Goal: Task Accomplishment & Management: Manage account settings

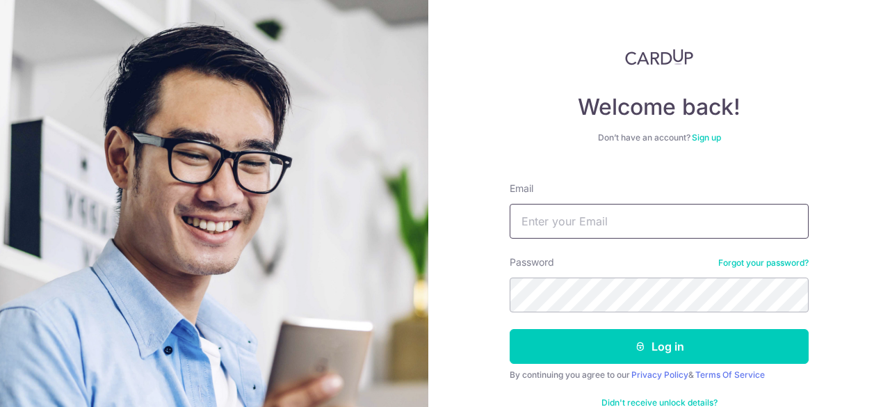
click at [636, 231] on input "Email" at bounding box center [658, 221] width 299 height 35
type input "[EMAIL_ADDRESS][DOMAIN_NAME]"
click at [509, 329] on button "Log in" at bounding box center [658, 346] width 299 height 35
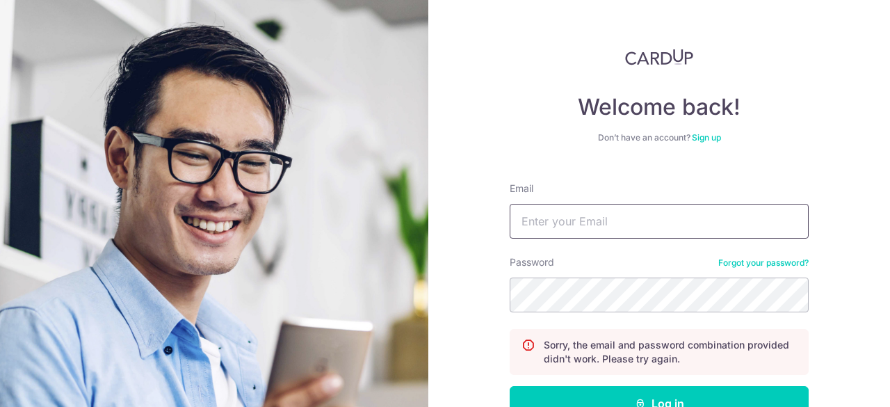
click at [616, 215] on input "Email" at bounding box center [658, 221] width 299 height 35
type input "[EMAIL_ADDRESS][DOMAIN_NAME]"
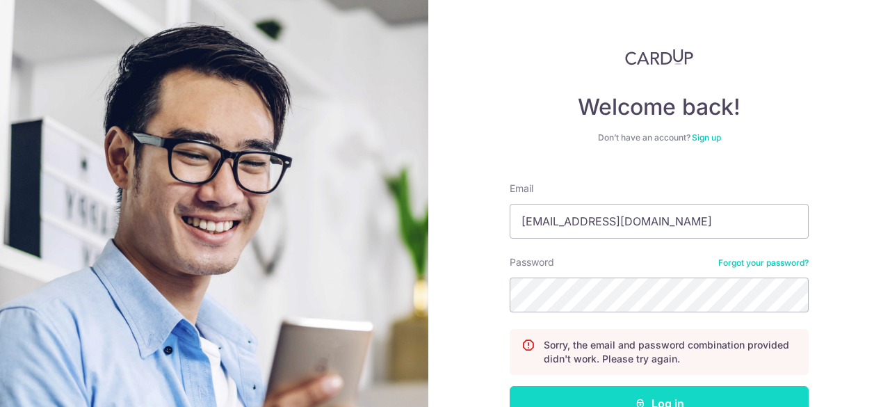
click at [647, 393] on button "Log in" at bounding box center [658, 403] width 299 height 35
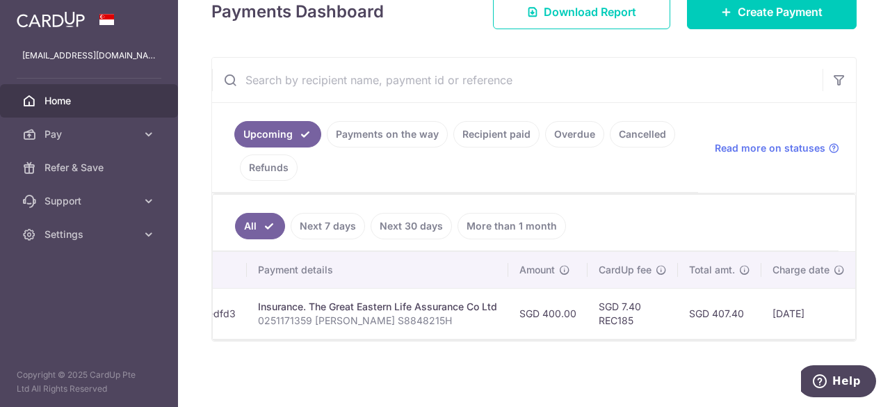
scroll to position [0, 250]
click at [480, 140] on link "Recipient paid" at bounding box center [496, 134] width 86 height 26
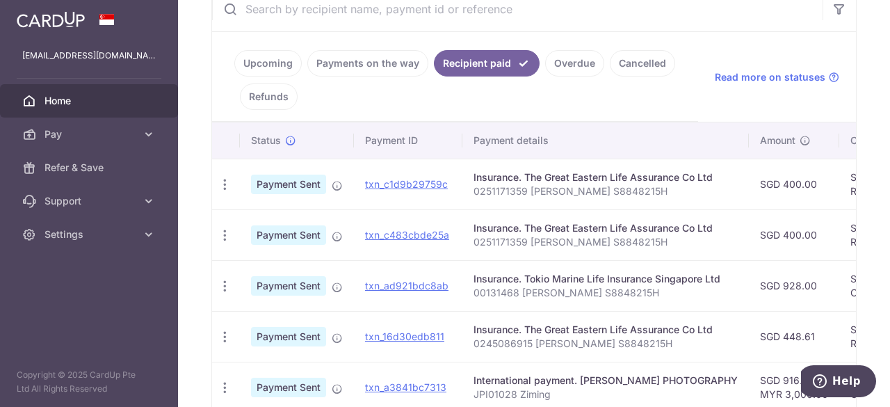
scroll to position [213, 0]
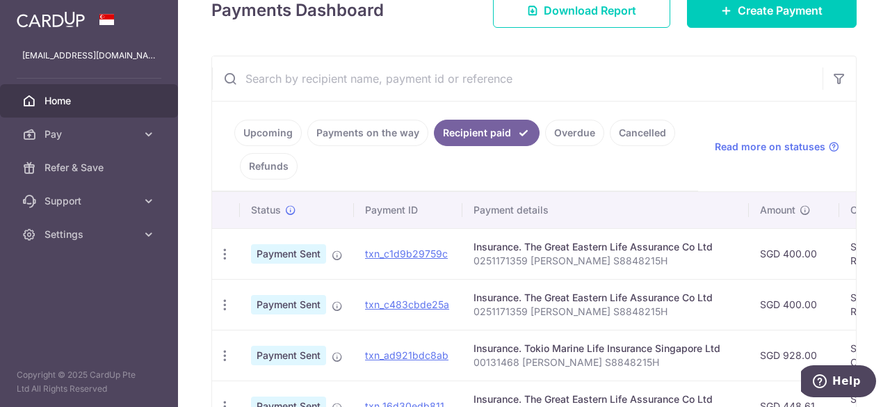
click at [272, 133] on link "Upcoming" at bounding box center [267, 133] width 67 height 26
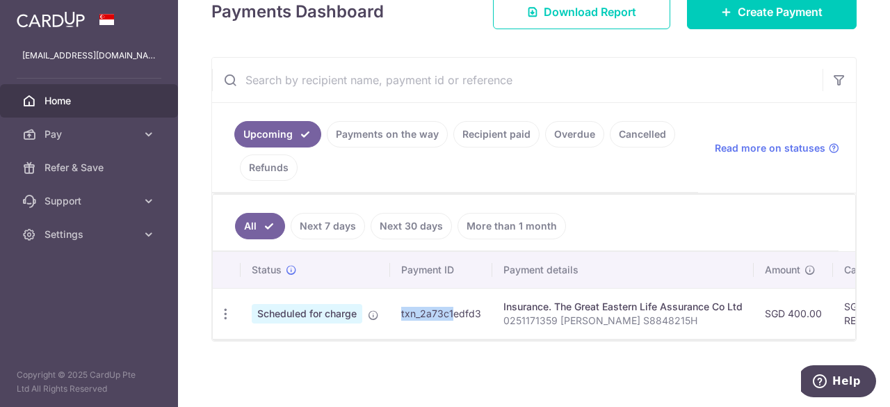
drag, startPoint x: 386, startPoint y: 331, endPoint x: 431, endPoint y: 324, distance: 45.8
click at [431, 324] on tr "Update payment Cancel payment Scheduled for charge txn_2a73c1edfd3 Insurance. T…" at bounding box center [749, 313] width 1073 height 51
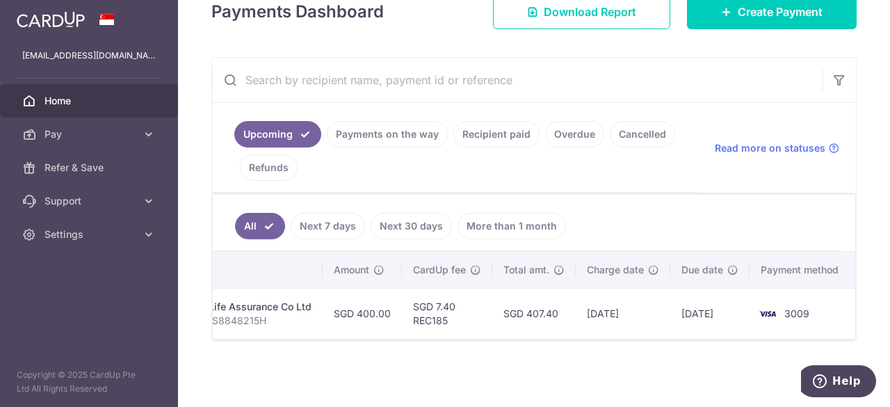
scroll to position [0, 0]
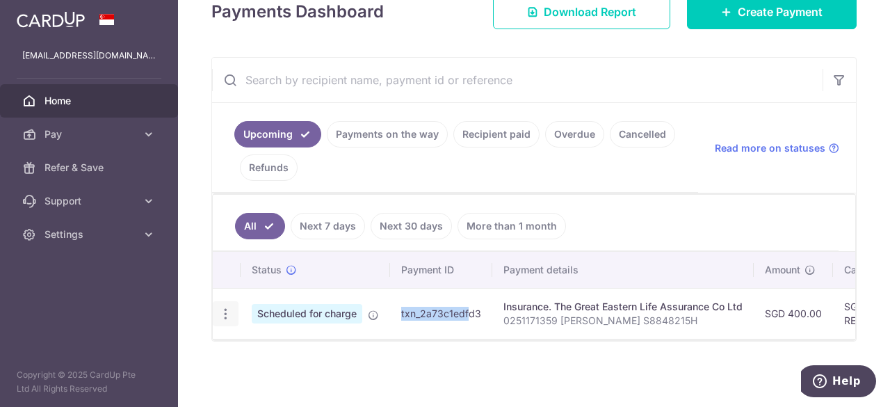
click at [221, 309] on icon "button" at bounding box center [225, 313] width 15 height 15
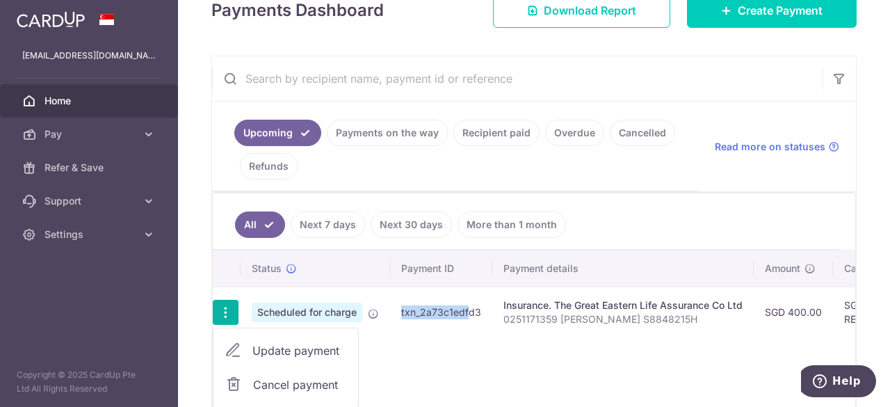
click at [270, 345] on span "Update payment" at bounding box center [299, 350] width 95 height 17
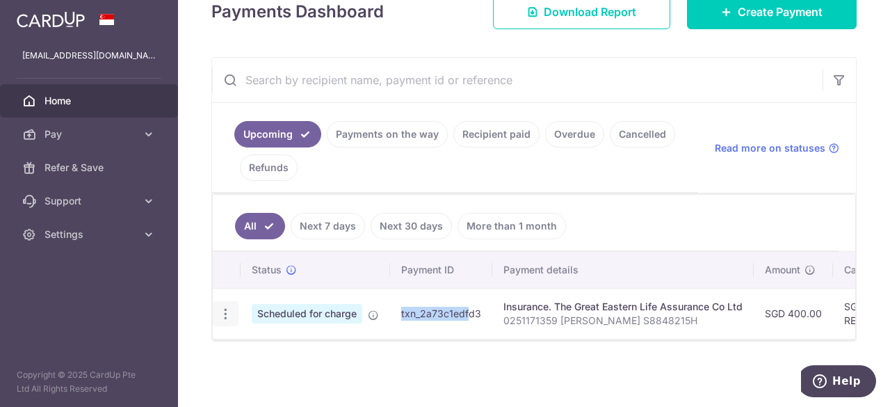
radio input "true"
type input "400.00"
type input "[DATE]"
type input "0251171359 [PERSON_NAME] S8848215H"
type input "REC185"
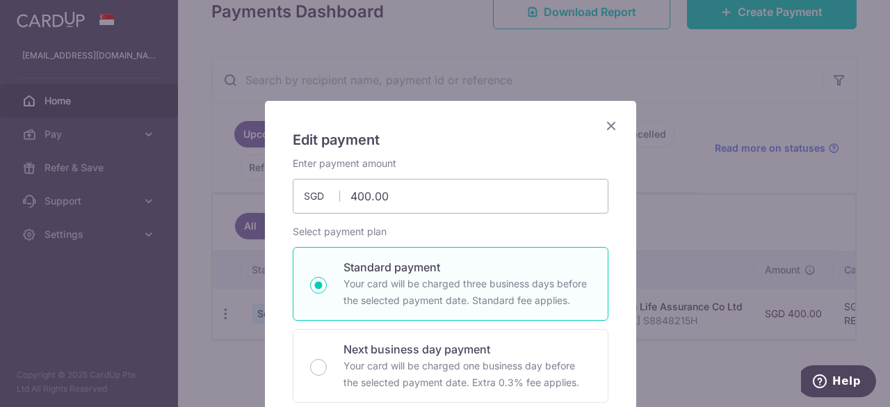
click at [609, 125] on icon "Close" at bounding box center [611, 125] width 17 height 17
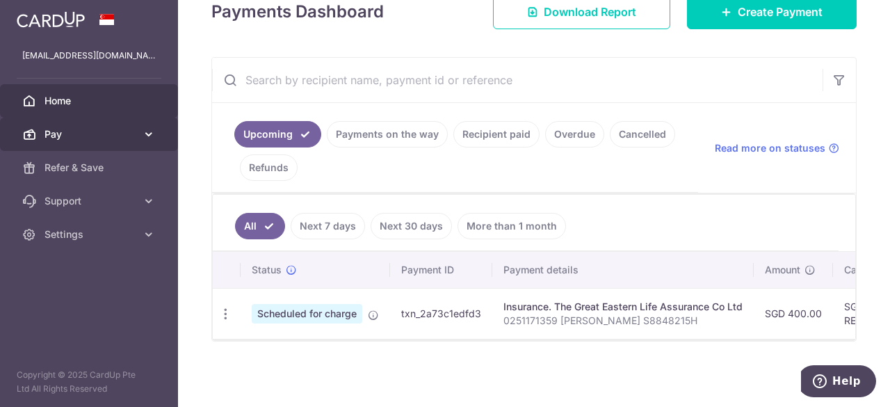
click at [142, 131] on icon at bounding box center [149, 134] width 14 height 14
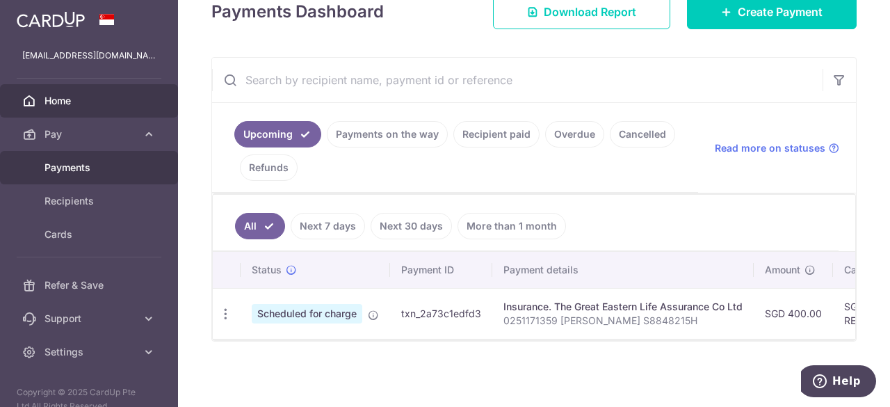
click at [86, 172] on span "Payments" at bounding box center [90, 168] width 92 height 14
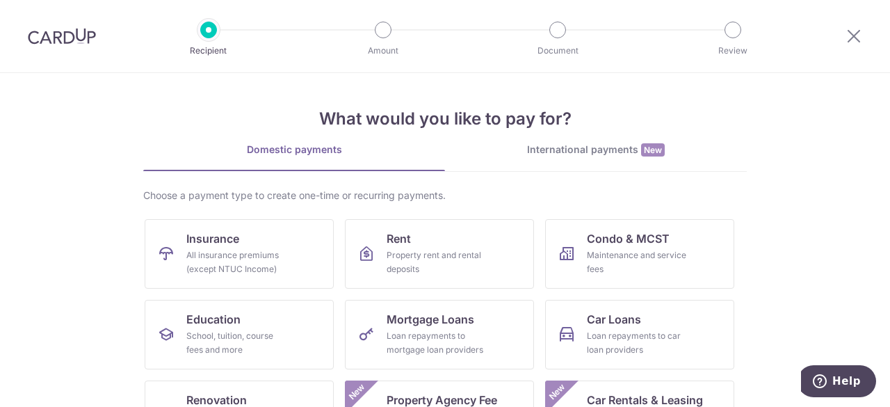
scroll to position [139, 0]
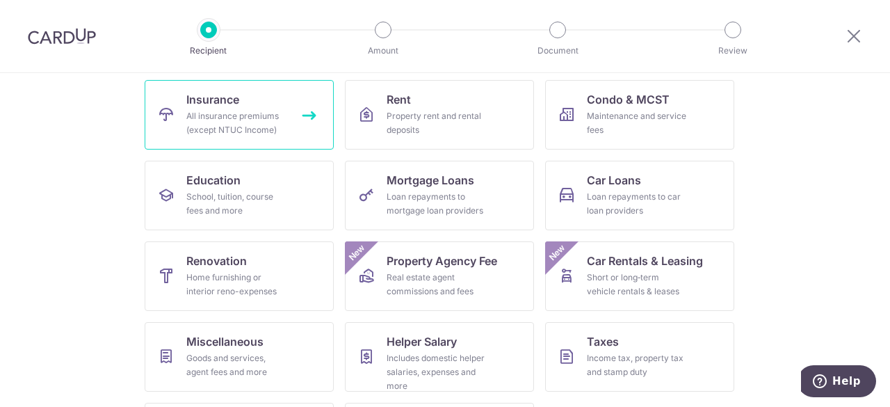
click at [247, 107] on link "Insurance All insurance premiums (except NTUC Income)" at bounding box center [239, 114] width 189 height 69
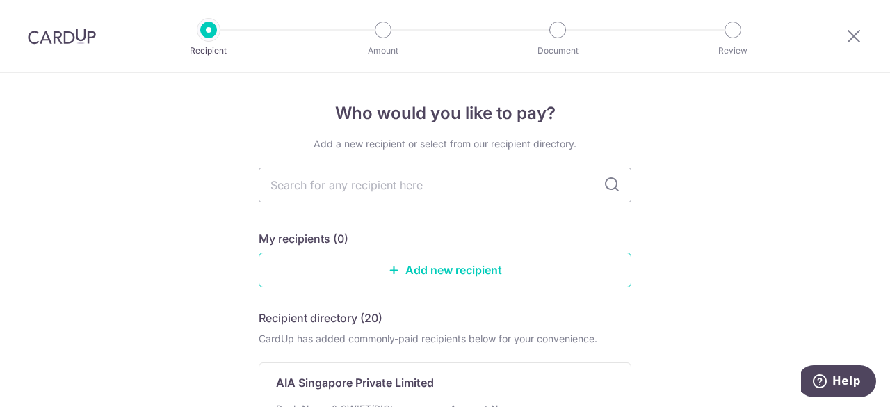
click at [78, 37] on img at bounding box center [62, 36] width 68 height 17
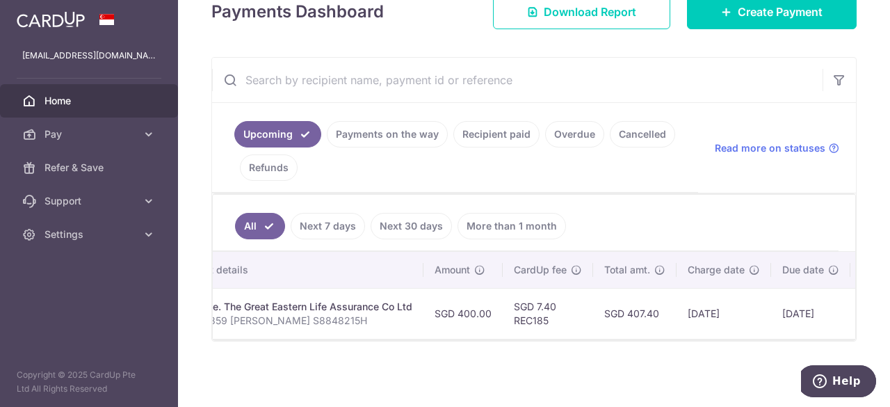
scroll to position [0, 431]
